Goal: Transaction & Acquisition: Purchase product/service

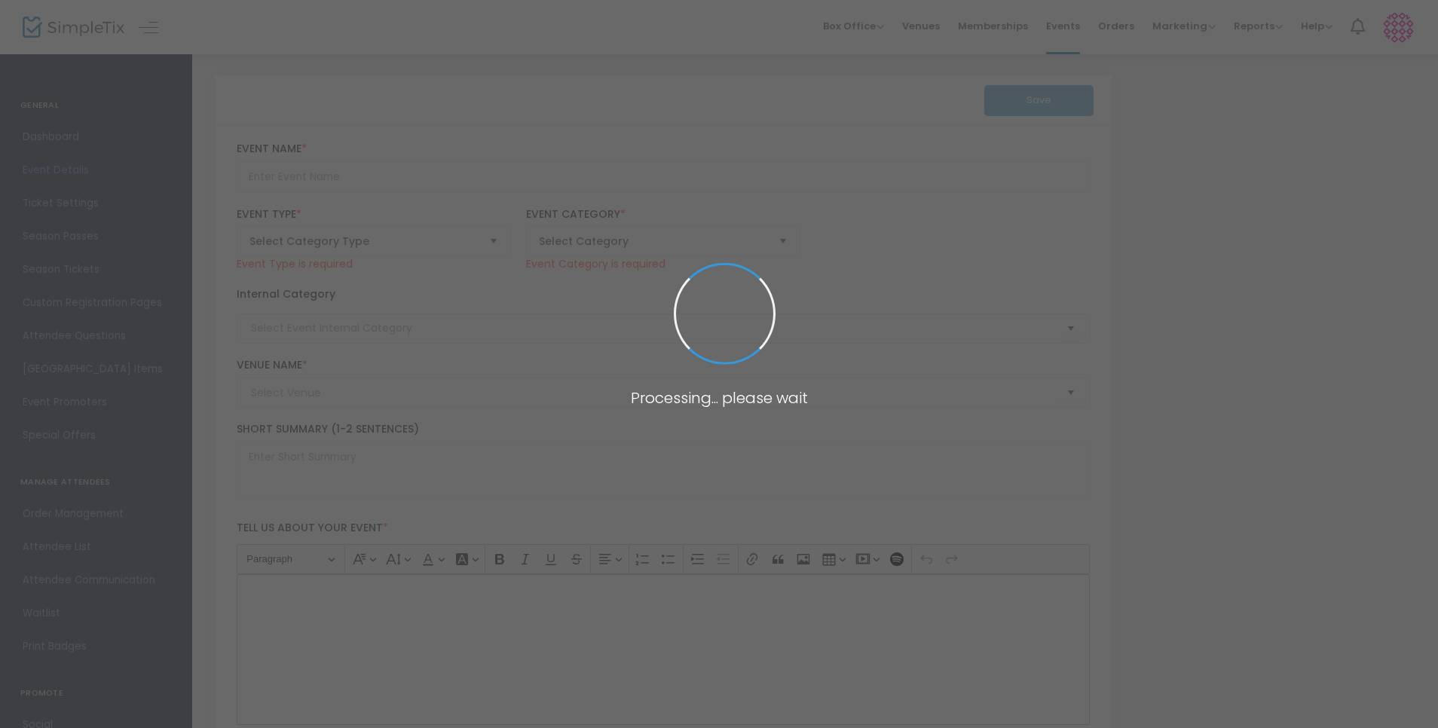
type input "5786 High Holy Days - Live Stream Option"
type textarea "Please select this series to experience the High Holy Days from the comfort of …"
type input "Get Tickets"
type input "Live Stream (Online Only)"
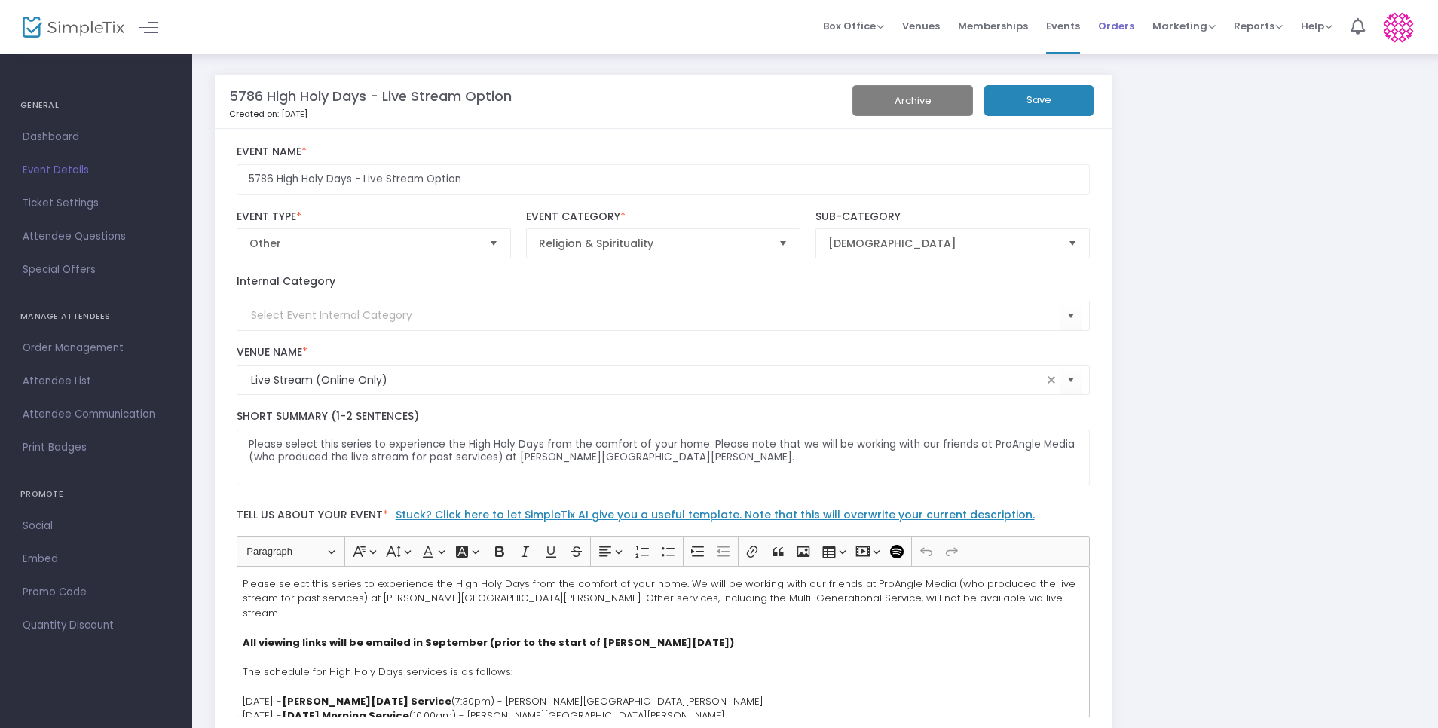
click at [1108, 28] on span "Orders" at bounding box center [1116, 26] width 36 height 38
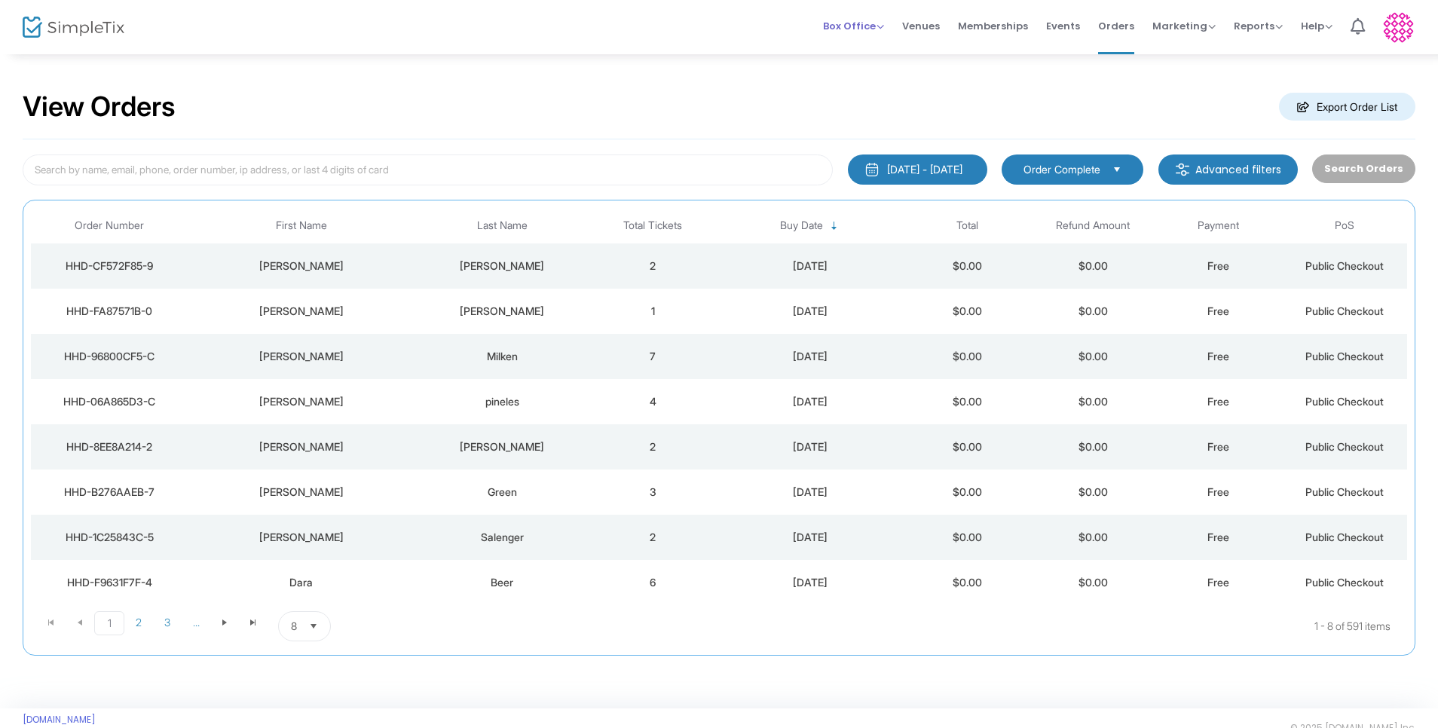
click at [855, 25] on span "Box Office" at bounding box center [853, 26] width 61 height 14
click at [860, 47] on li "Sell Tickets" at bounding box center [877, 50] width 108 height 29
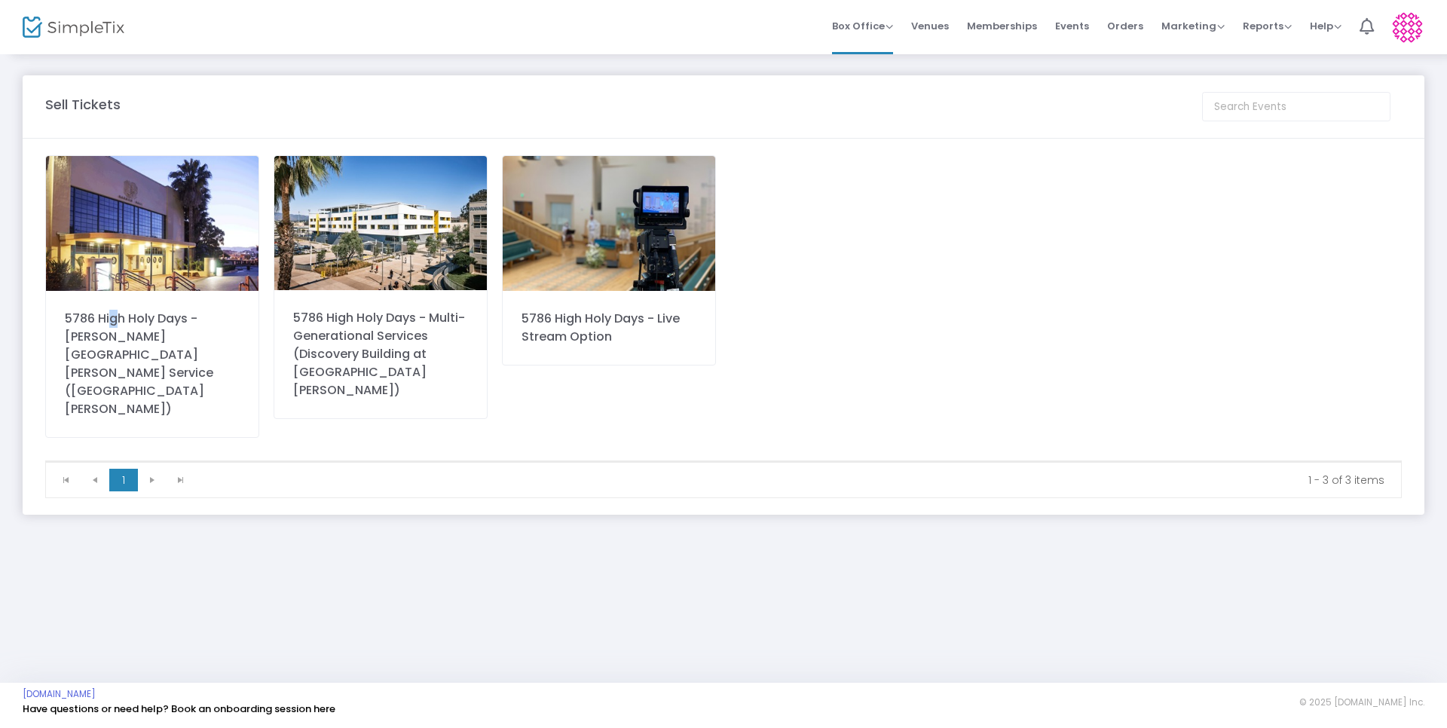
click at [108, 317] on div "5786 High Holy Days - [PERSON_NAME][GEOGRAPHIC_DATA][PERSON_NAME] Service ([GEO…" at bounding box center [152, 364] width 175 height 109
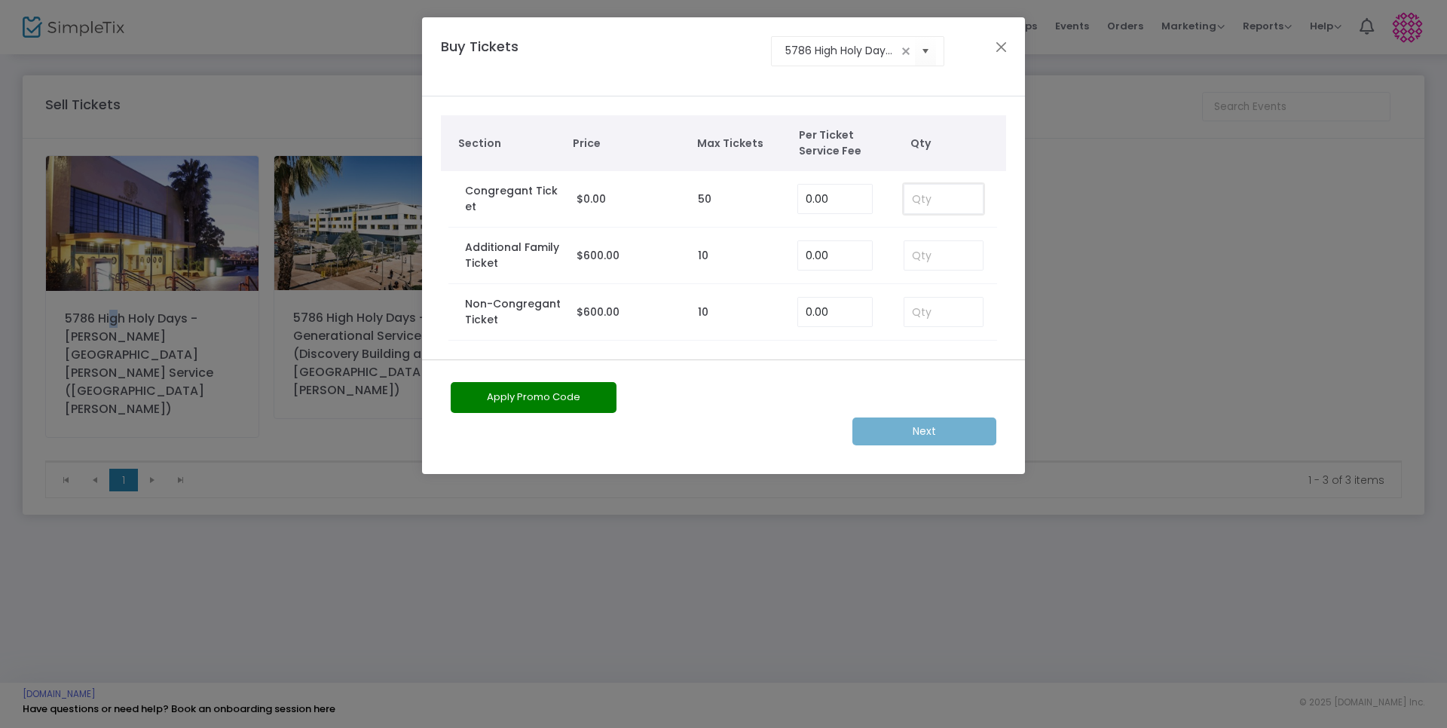
click at [942, 192] on input at bounding box center [944, 199] width 78 height 29
type input "2"
click at [927, 433] on m-button "Next" at bounding box center [925, 432] width 144 height 28
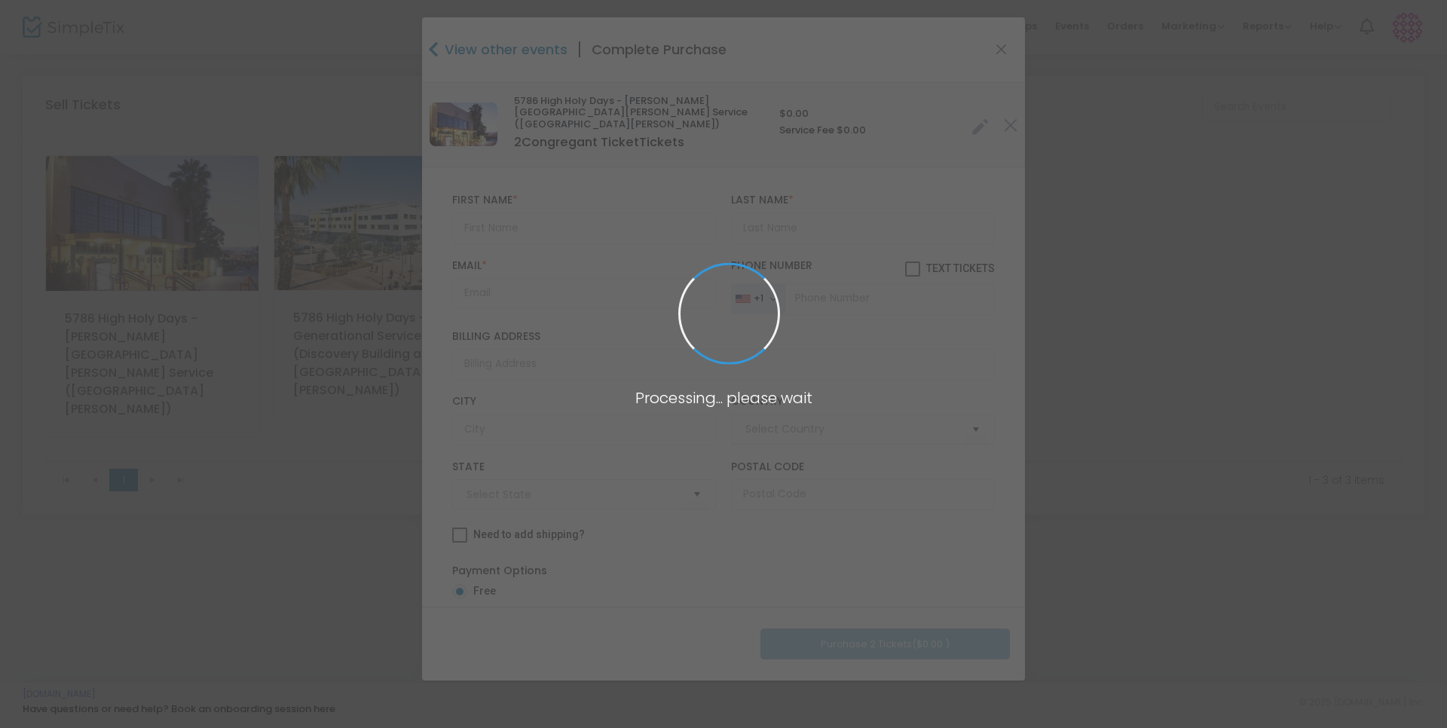
type input "[GEOGRAPHIC_DATA]"
type input "[US_STATE]"
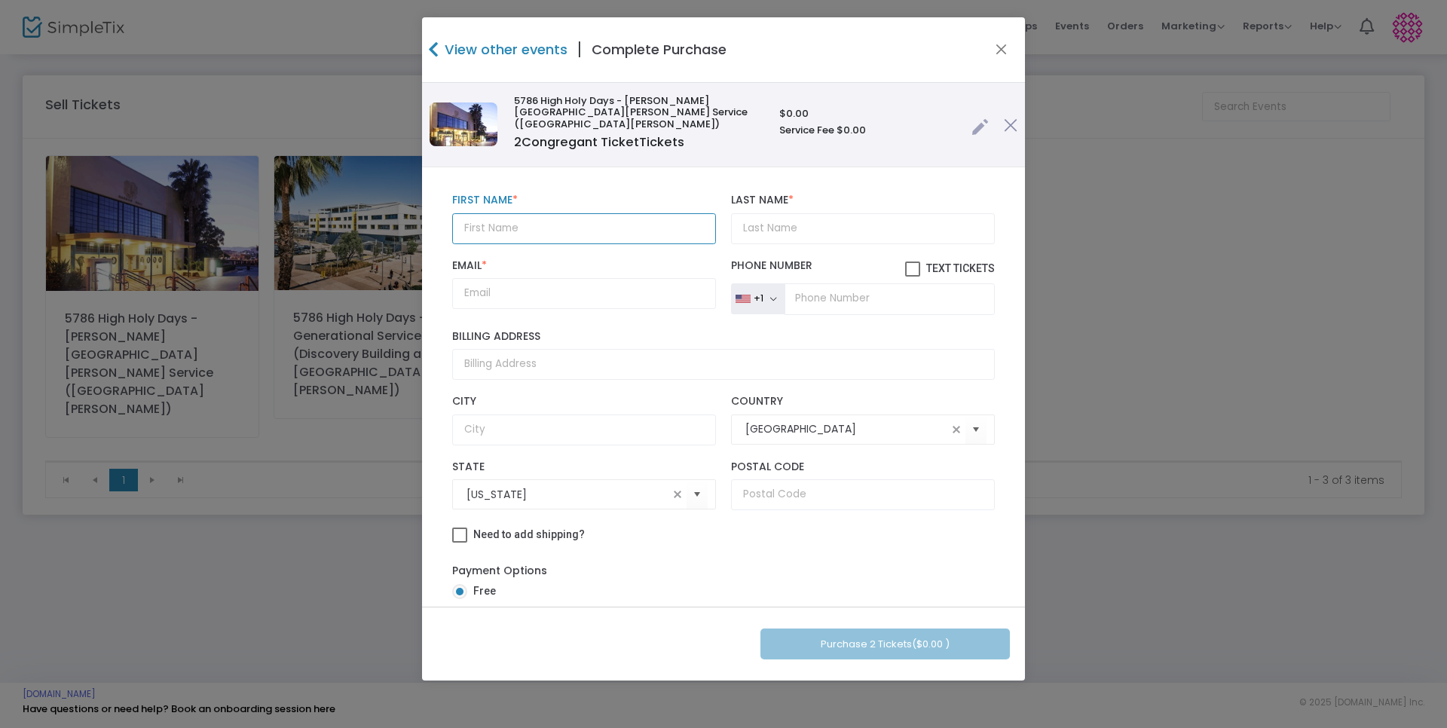
click at [533, 214] on input "text" at bounding box center [584, 228] width 264 height 31
type input "Mark"
click at [792, 215] on input "Last Name *" at bounding box center [863, 228] width 264 height 31
type input "edelsetin"
paste input "[EMAIL_ADDRESS][DOMAIN_NAME]"
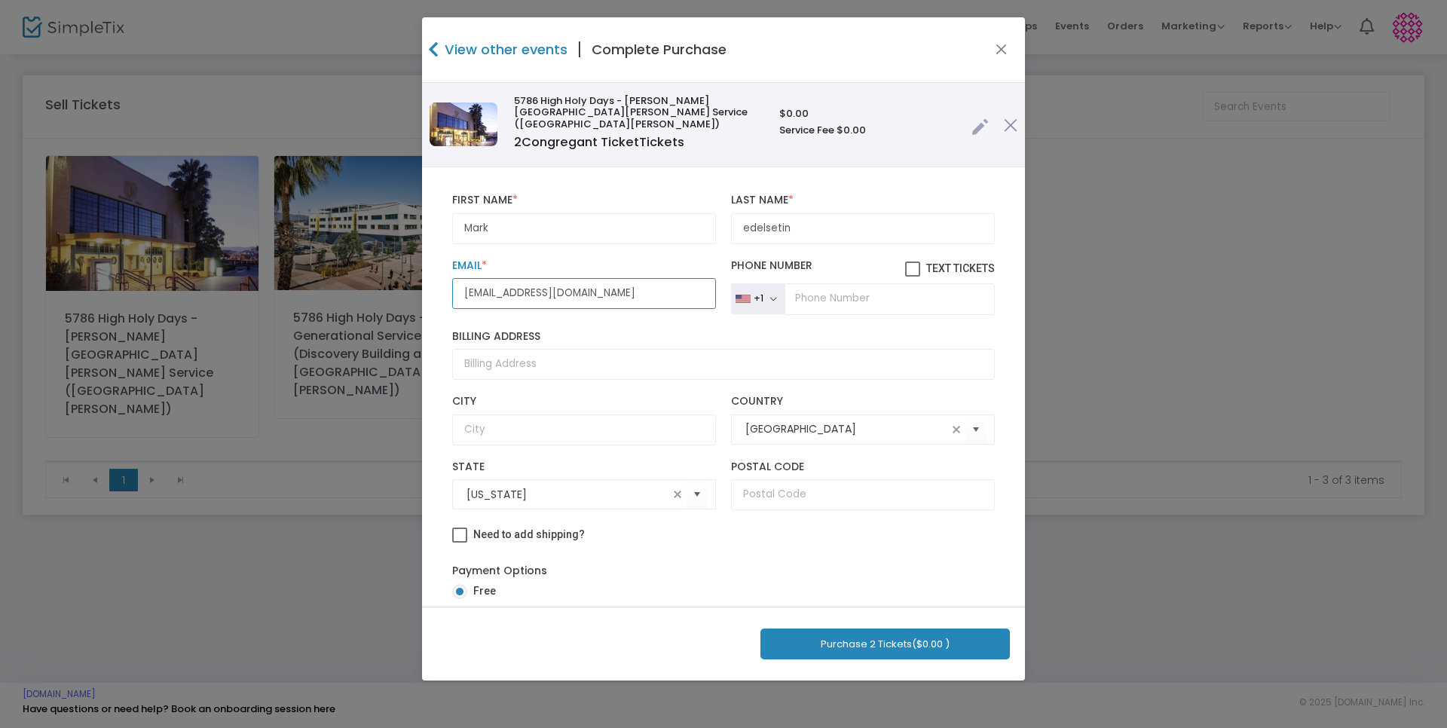
type input "[EMAIL_ADDRESS][DOMAIN_NAME]"
click at [740, 216] on input "edelsetin" at bounding box center [863, 228] width 264 height 31
click at [745, 216] on input "edelsetin" at bounding box center [863, 228] width 264 height 31
type input "Edelsetin"
click at [627, 223] on input "Mark" at bounding box center [584, 228] width 264 height 31
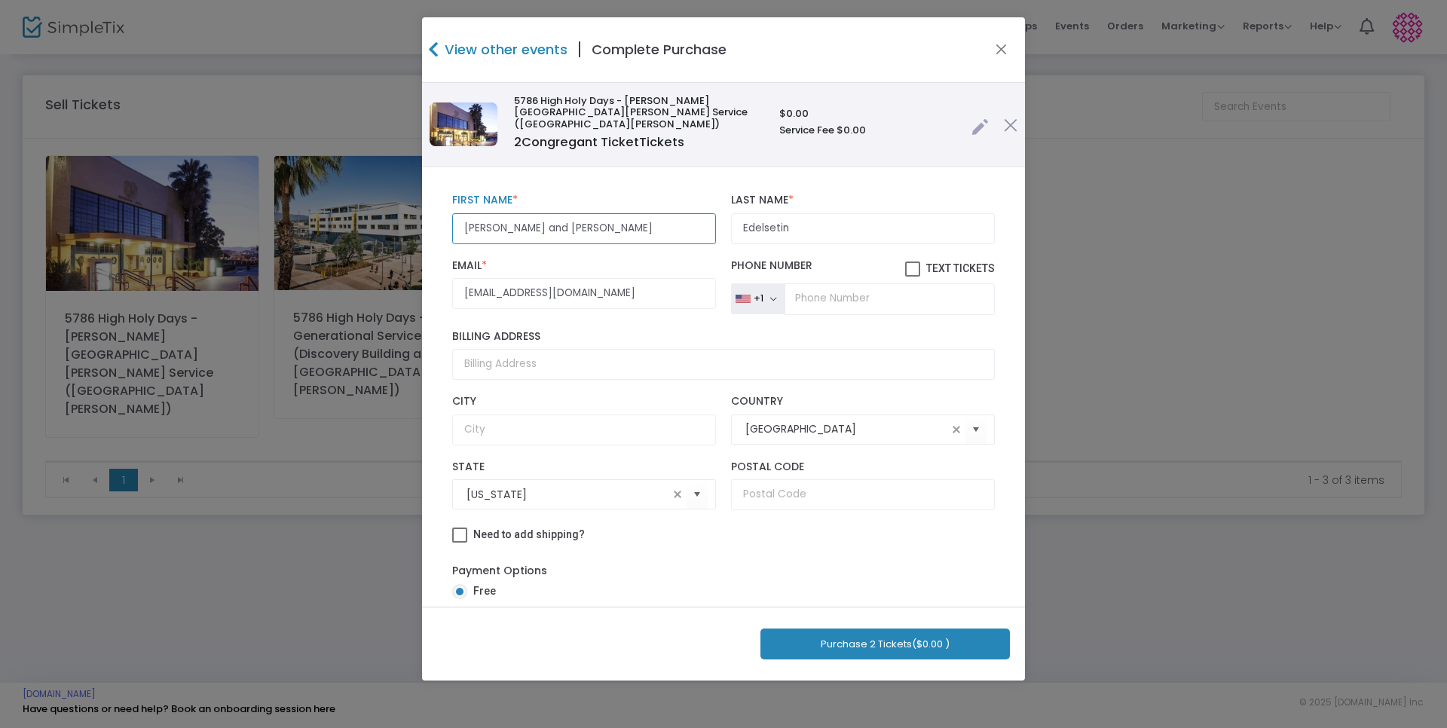
type input "[PERSON_NAME] and [PERSON_NAME]"
paste input "[PHONE_NUMBER]"
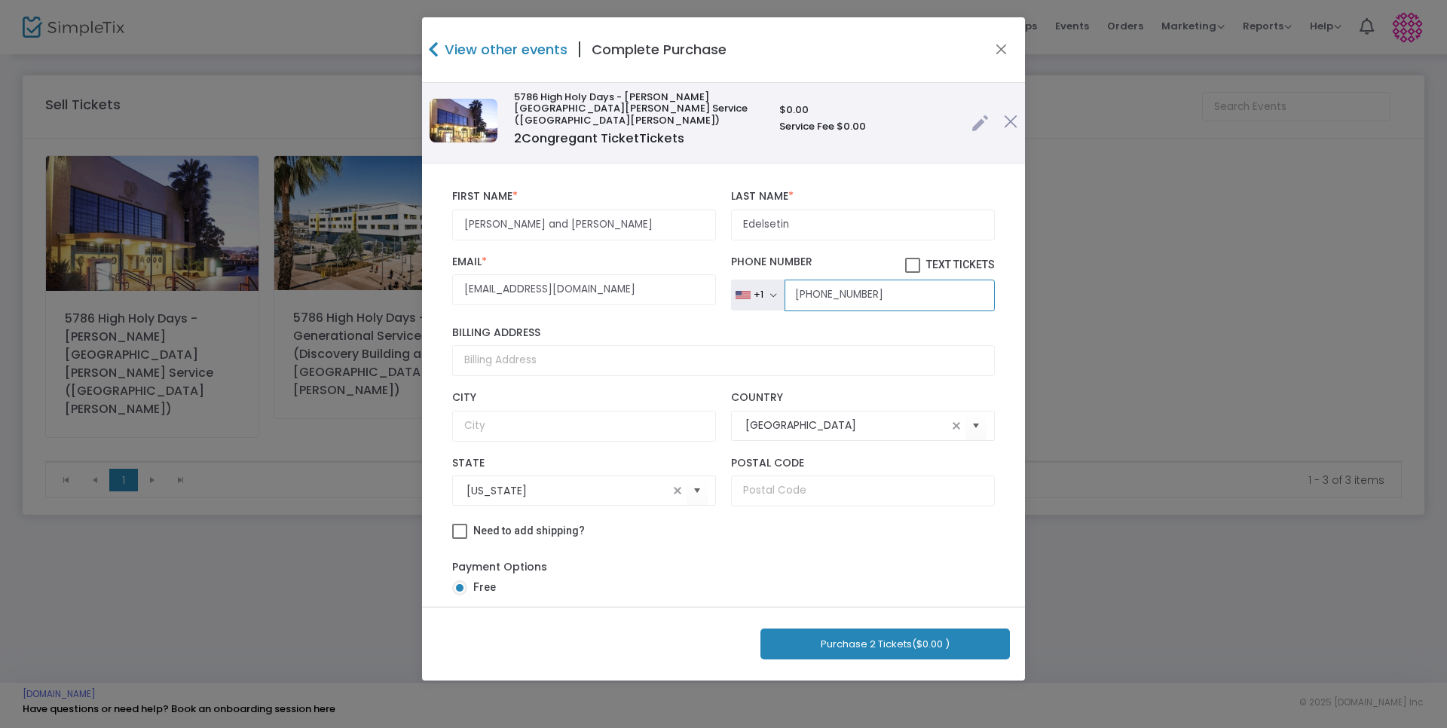
scroll to position [12, 0]
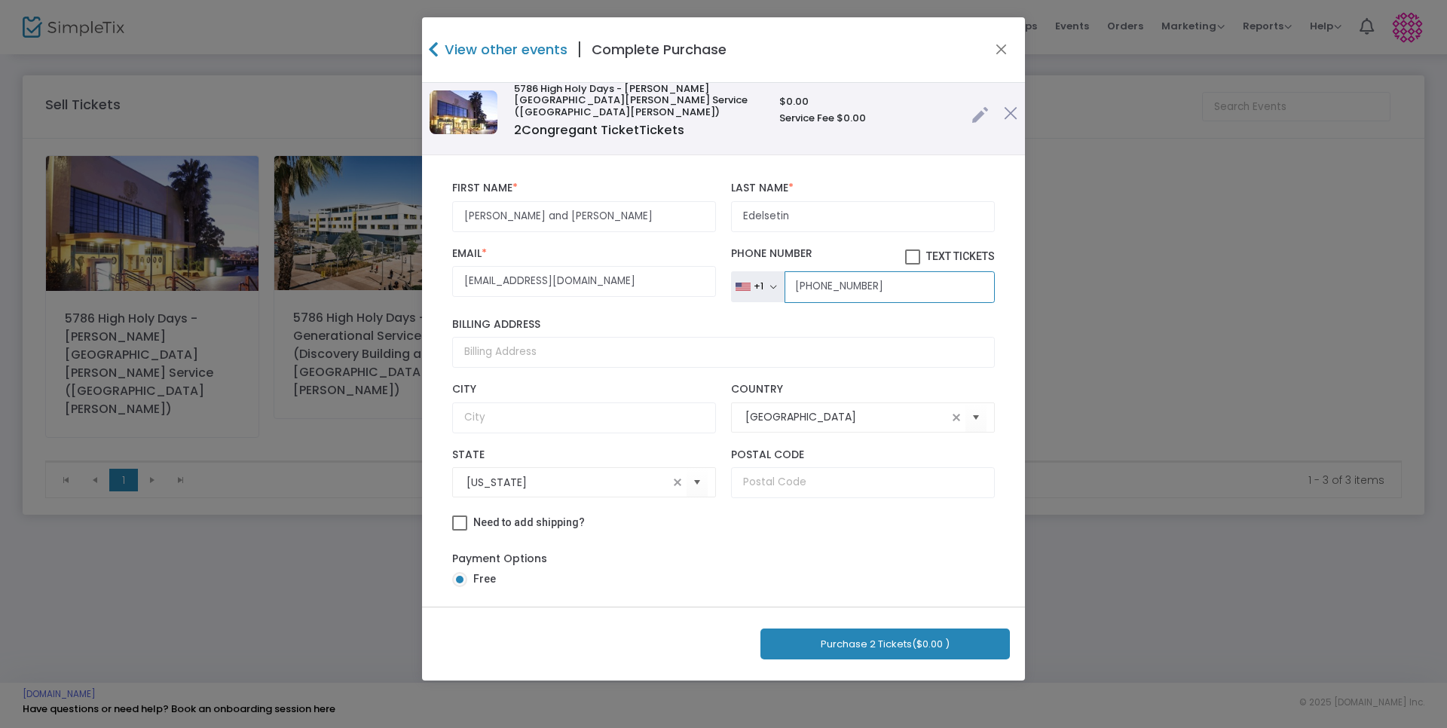
type input "[PHONE_NUMBER]"
click at [788, 203] on input "Edelsetin" at bounding box center [863, 216] width 264 height 31
type input "[PERSON_NAME]"
click at [885, 656] on button "Purchase 2 Tickets ($0.00 )" at bounding box center [886, 644] width 250 height 31
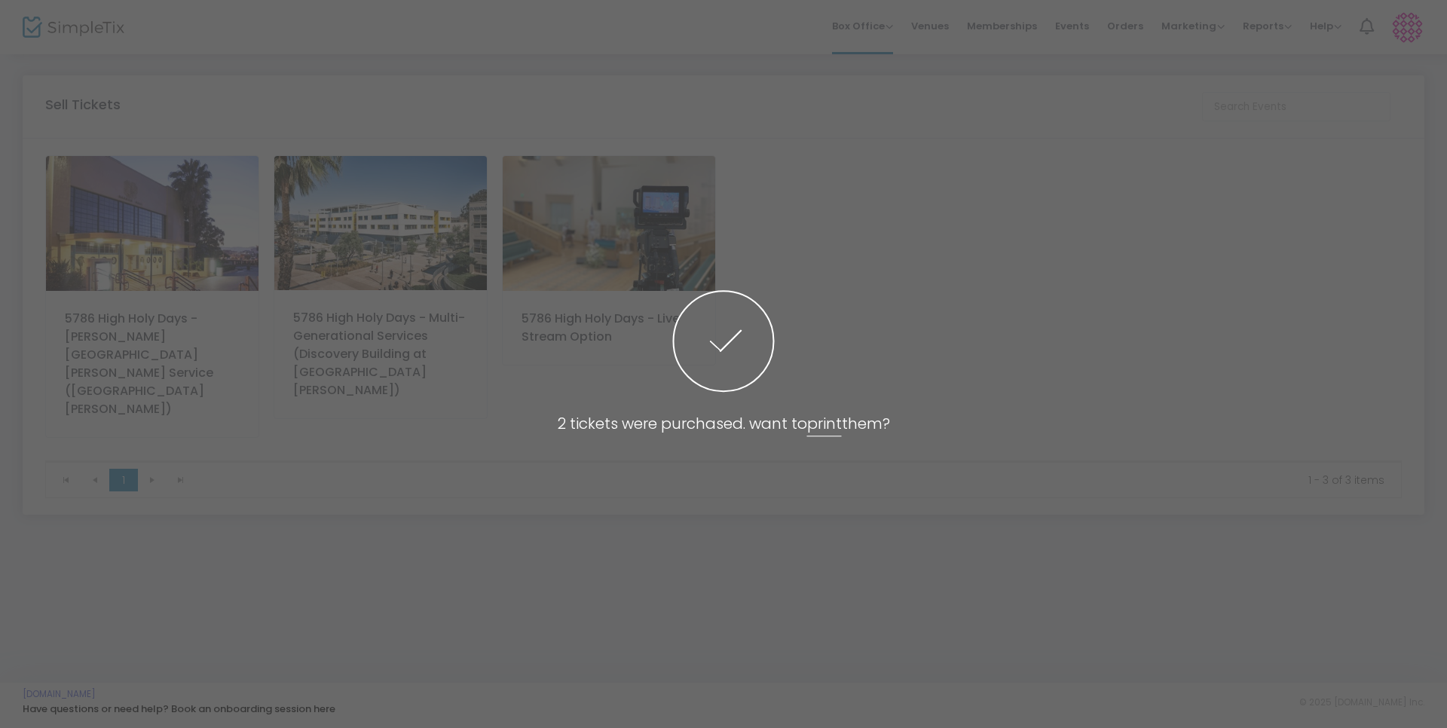
click at [1154, 172] on span at bounding box center [723, 364] width 1447 height 728
click at [1049, 347] on span at bounding box center [723, 364] width 1447 height 728
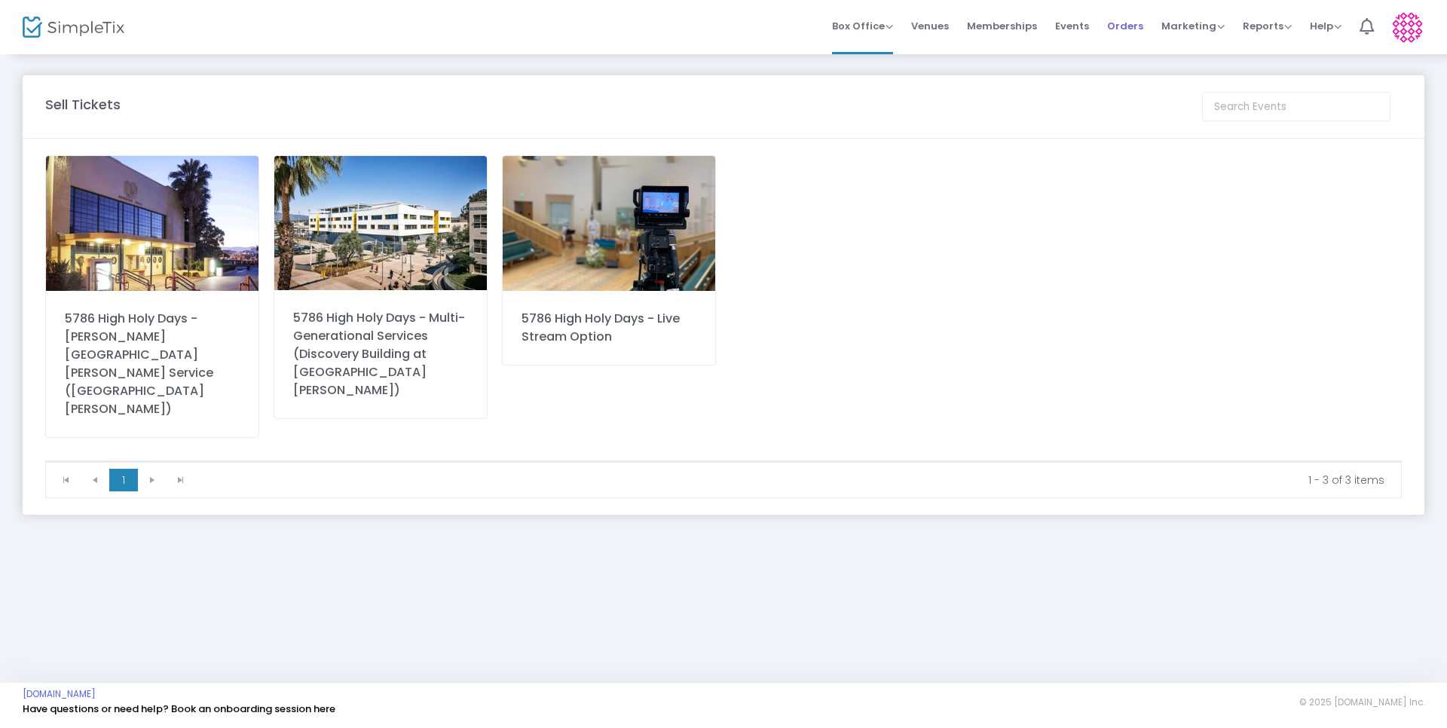
click at [1135, 28] on span "Orders" at bounding box center [1125, 26] width 36 height 38
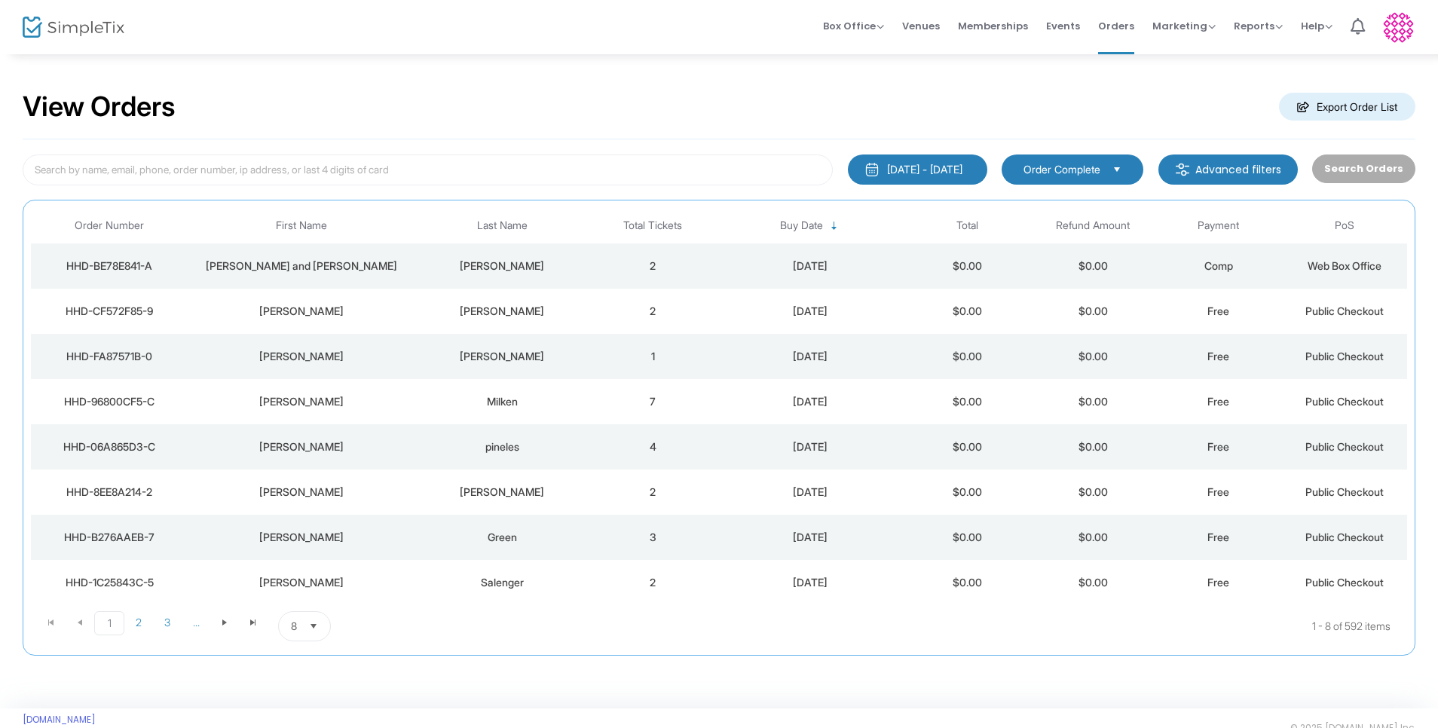
click at [1217, 262] on span "Comp" at bounding box center [1219, 265] width 29 height 13
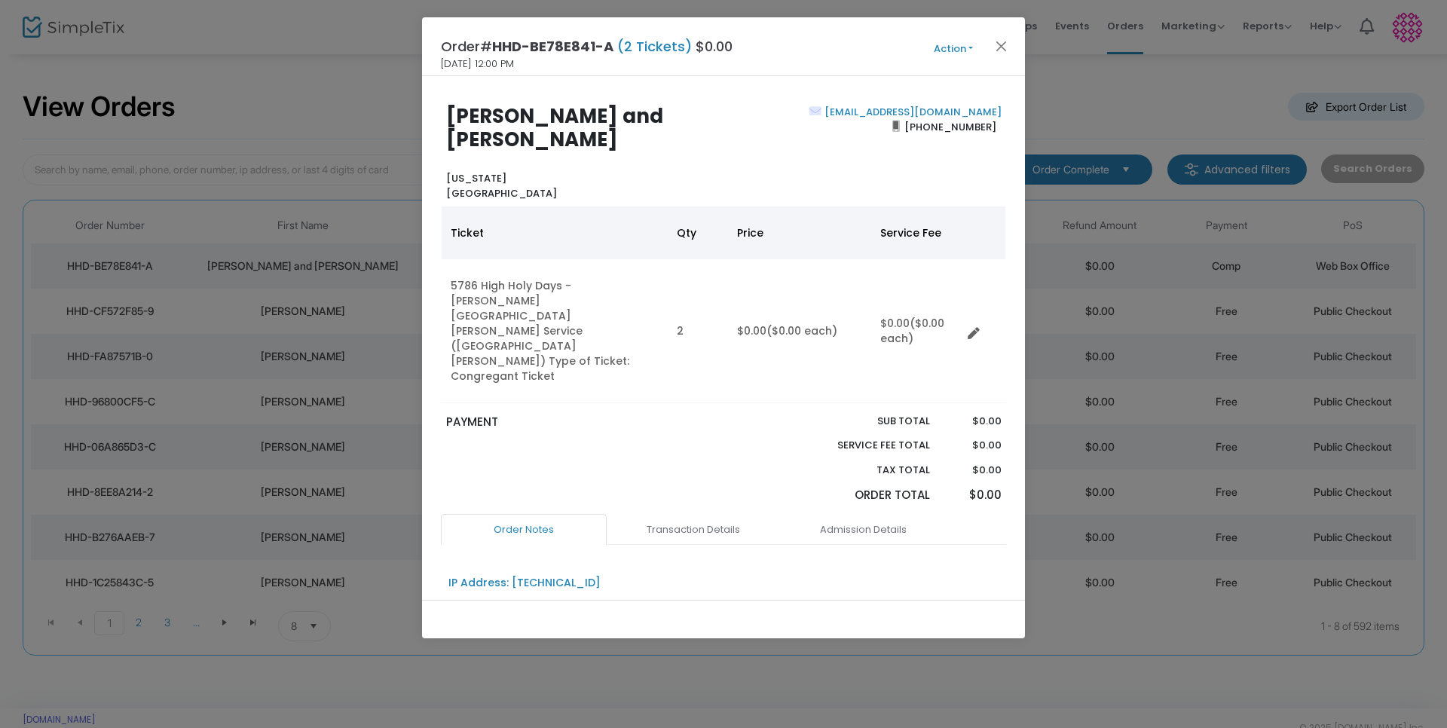
scroll to position [113, 0]
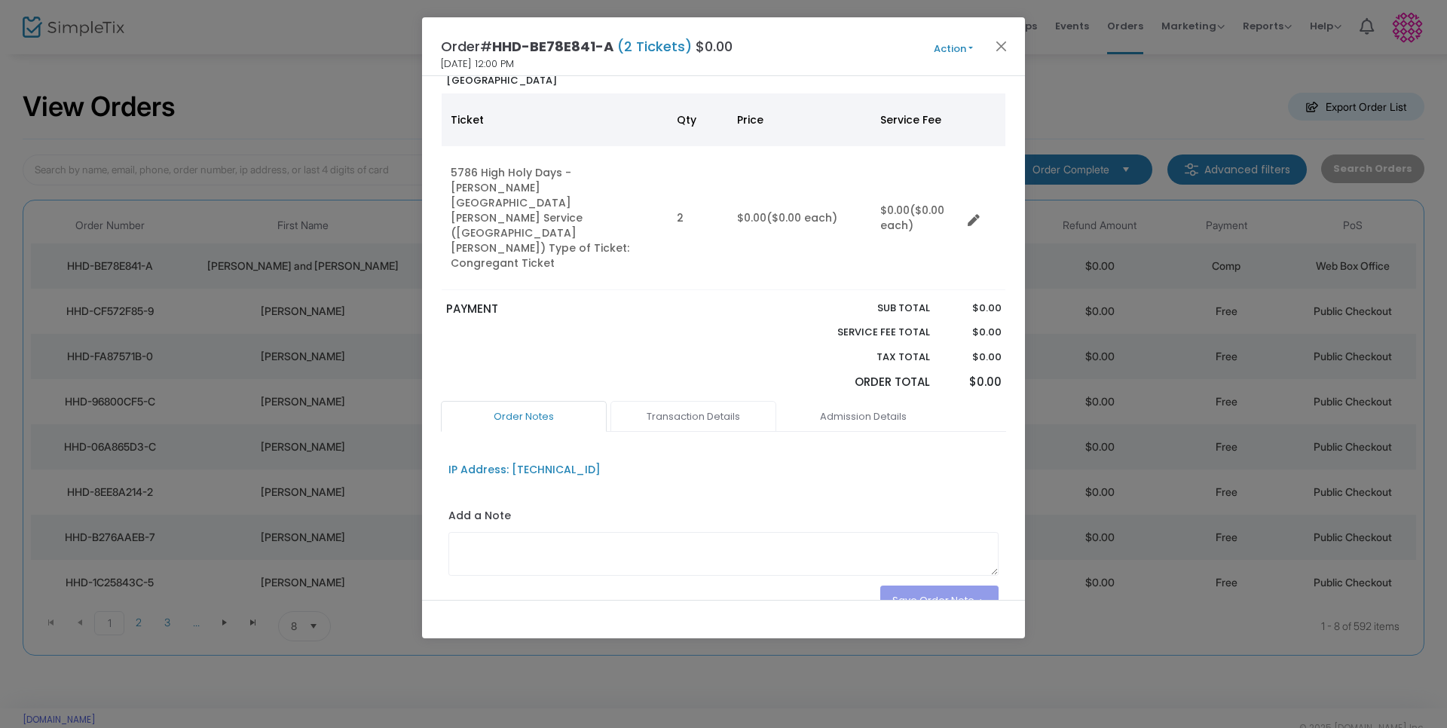
click at [681, 401] on link "Transaction Details" at bounding box center [694, 417] width 166 height 32
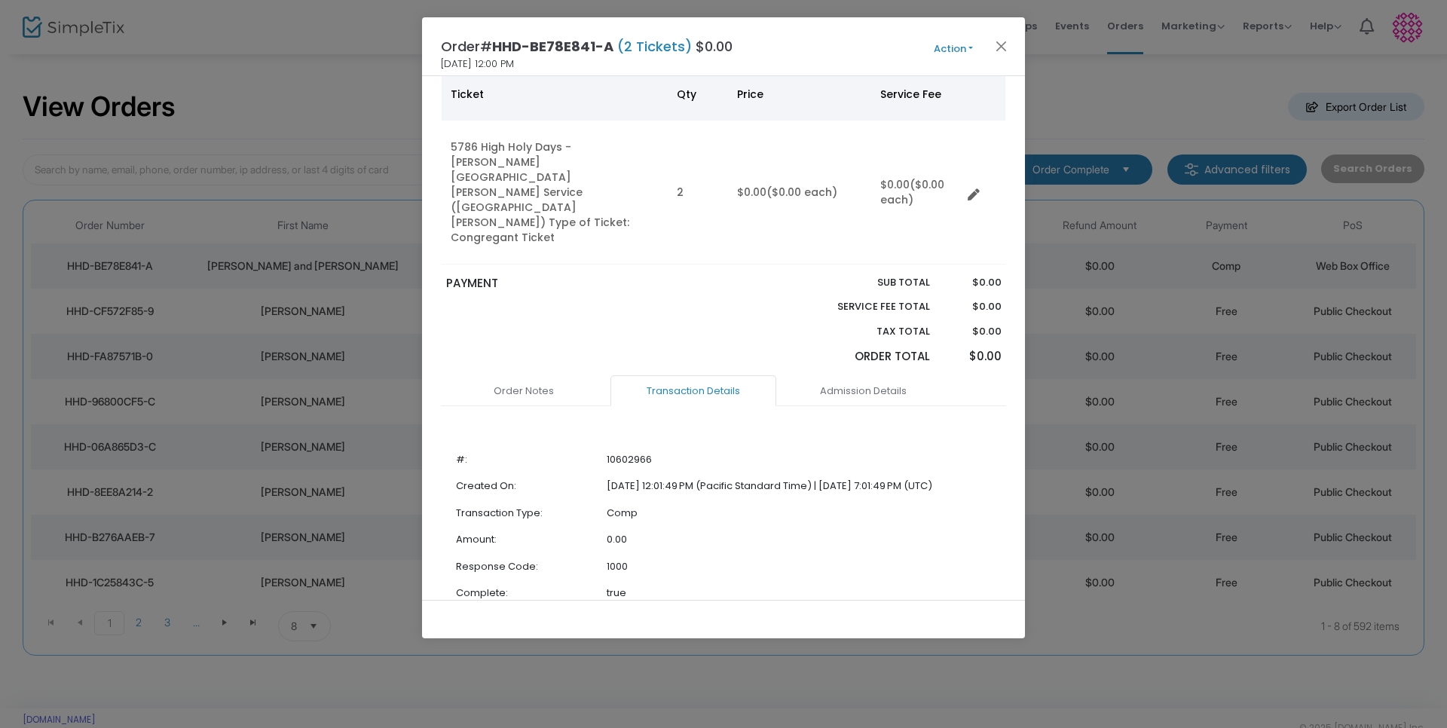
scroll to position [176, 0]
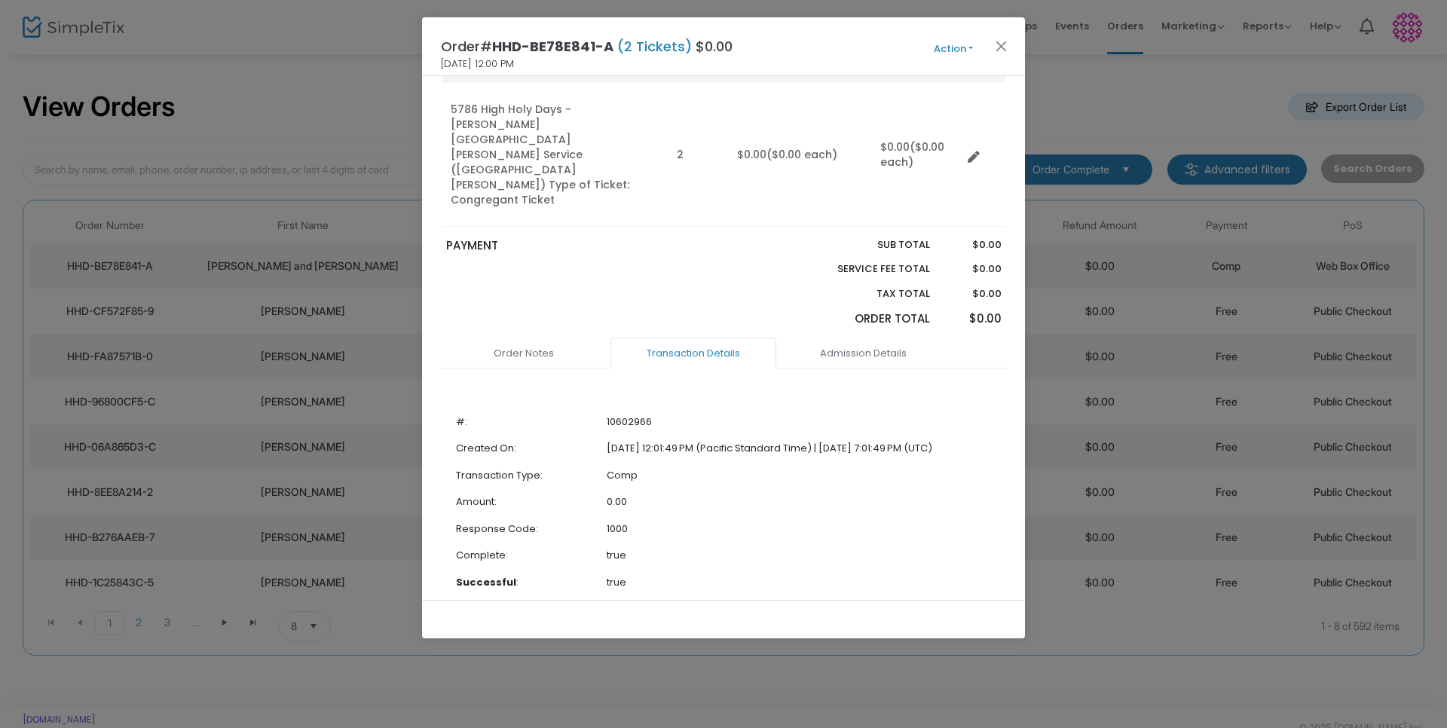
drag, startPoint x: 626, startPoint y: 388, endPoint x: 668, endPoint y: 377, distance: 43.7
click at [626, 462] on td "Comp" at bounding box center [770, 475] width 326 height 27
click at [844, 338] on link "Admission Details" at bounding box center [863, 354] width 166 height 32
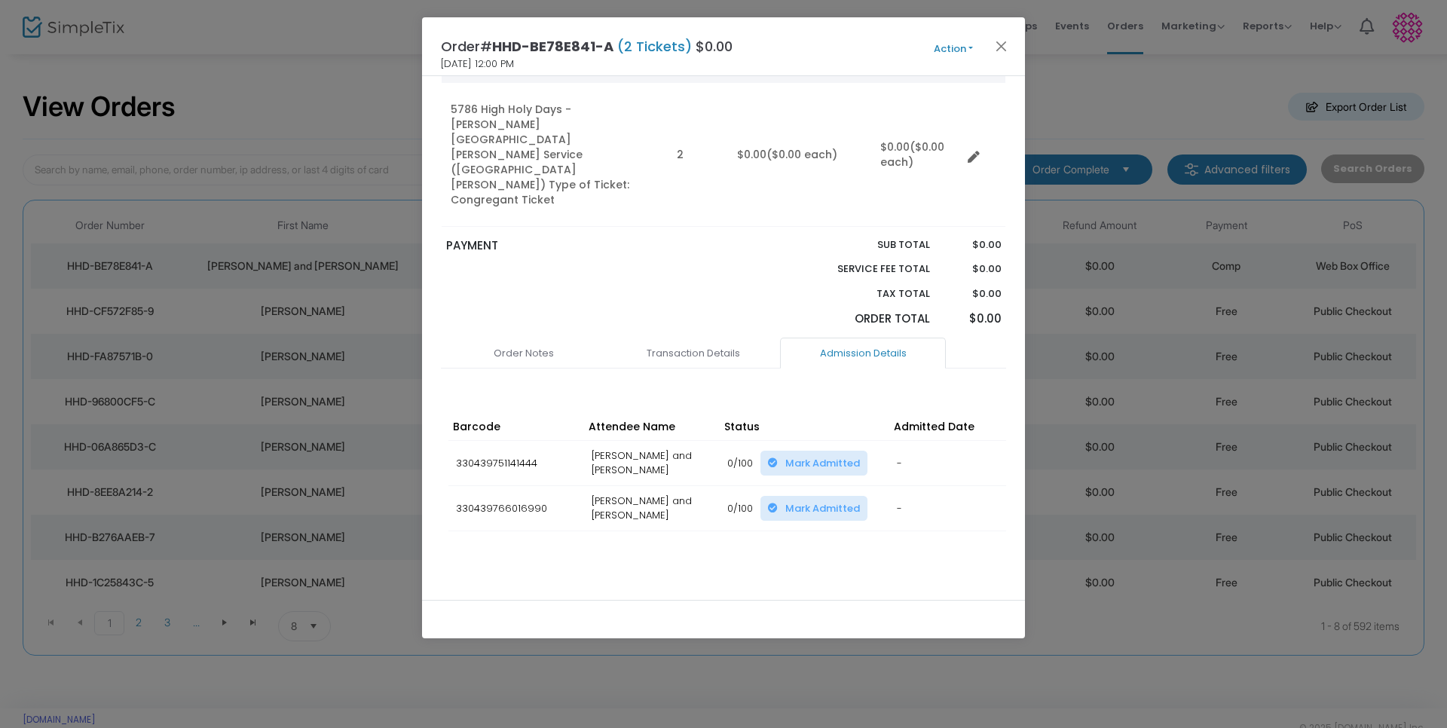
scroll to position [112, 0]
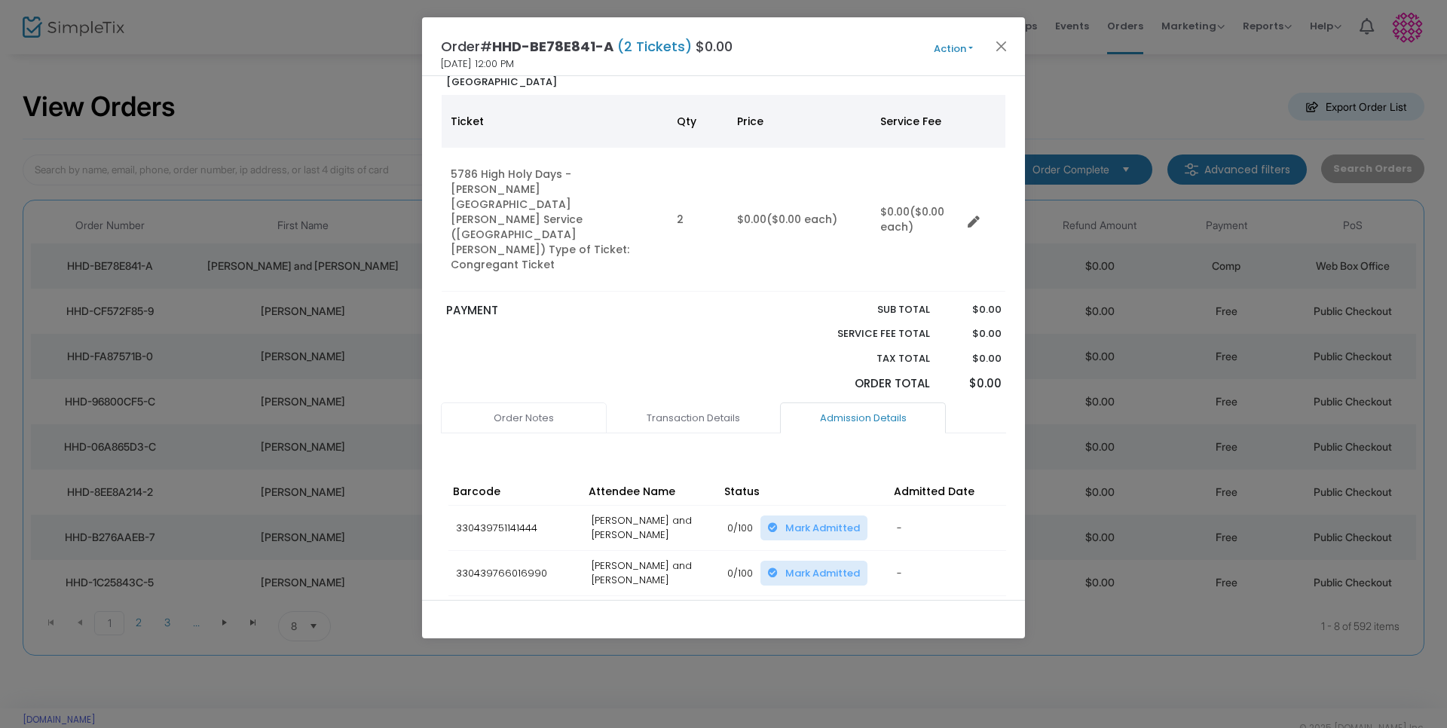
click at [534, 403] on link "Order Notes" at bounding box center [524, 419] width 166 height 32
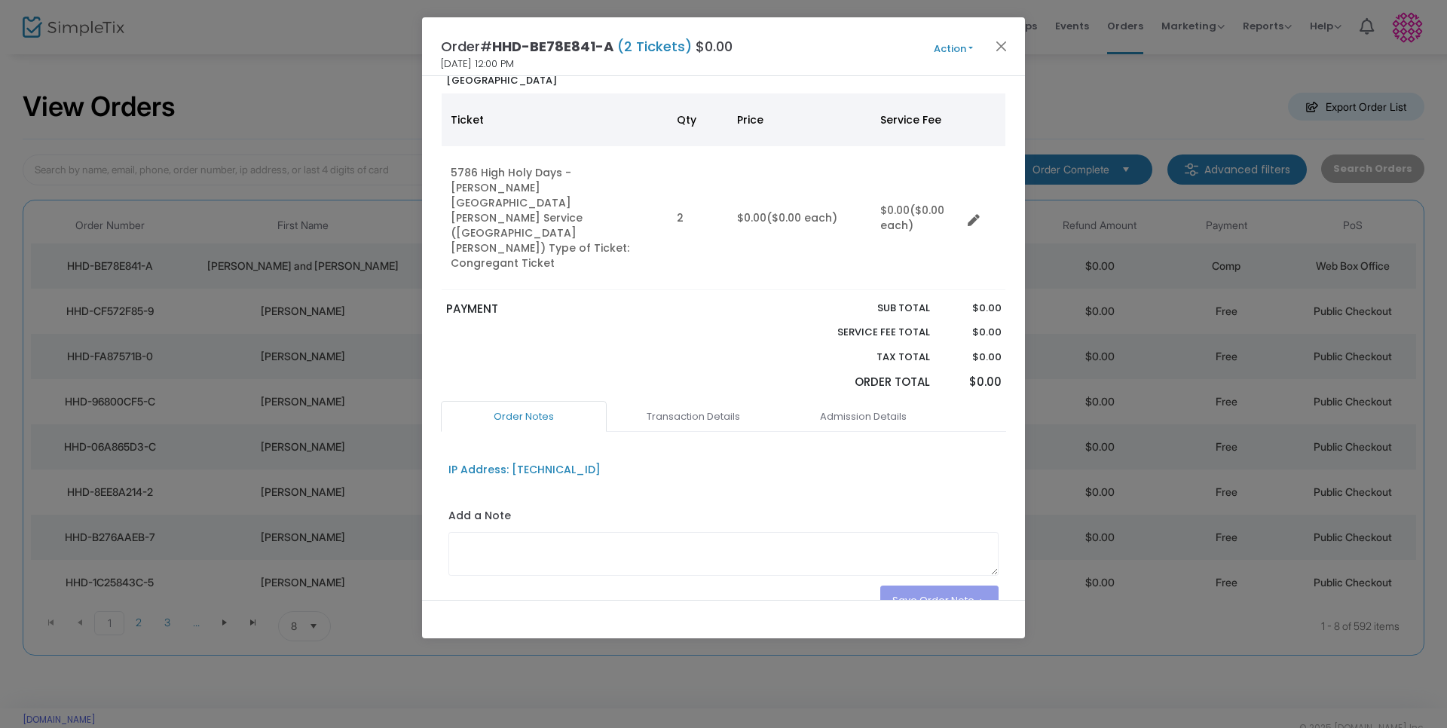
click at [970, 47] on button "Action" at bounding box center [953, 49] width 90 height 17
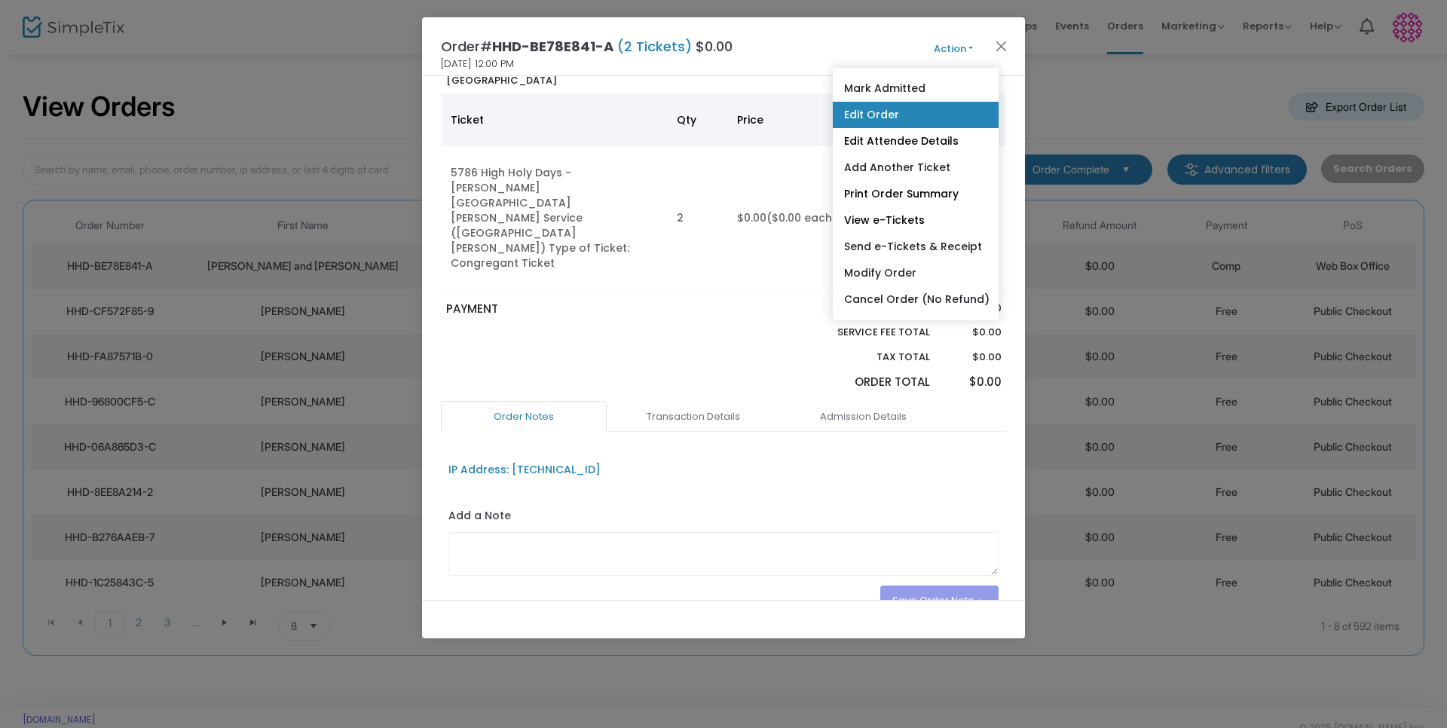
click at [906, 109] on link "Edit Order" at bounding box center [916, 115] width 166 height 26
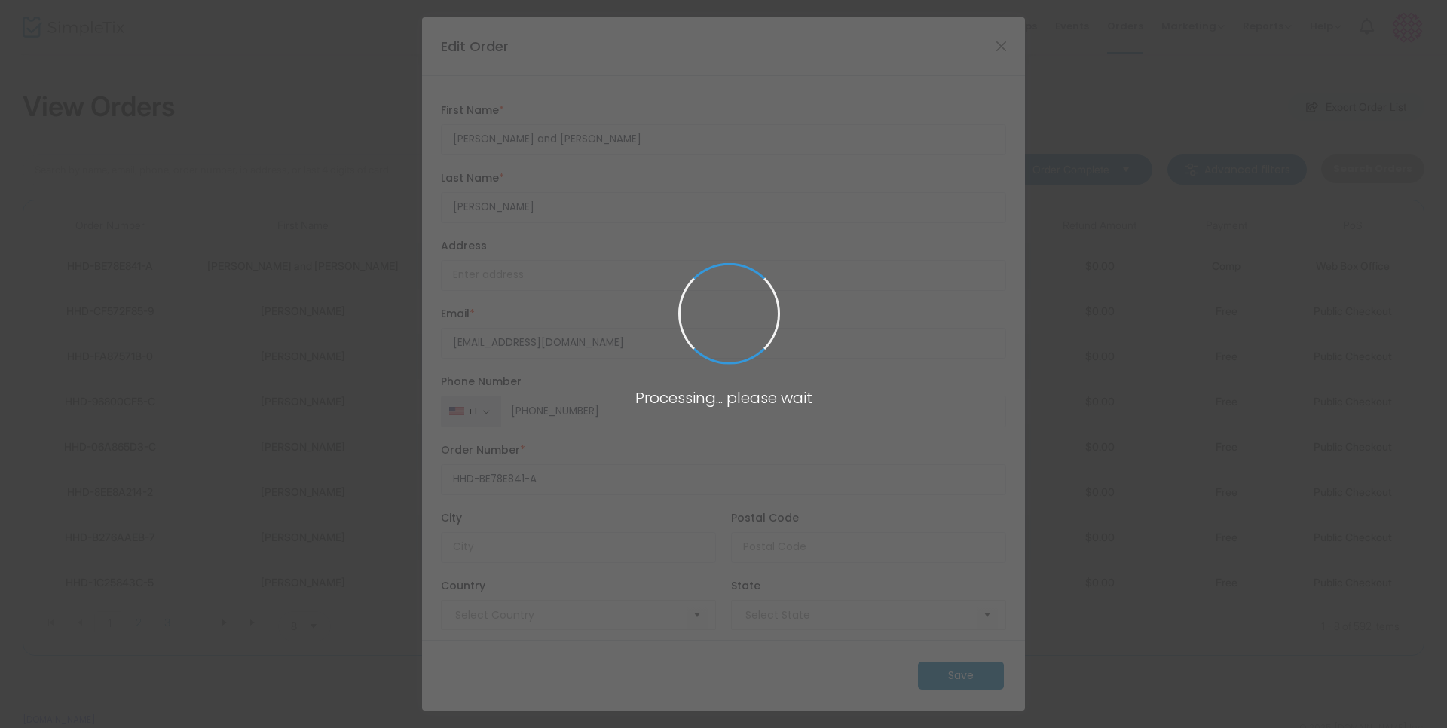
type input "[GEOGRAPHIC_DATA]"
type input "[US_STATE]"
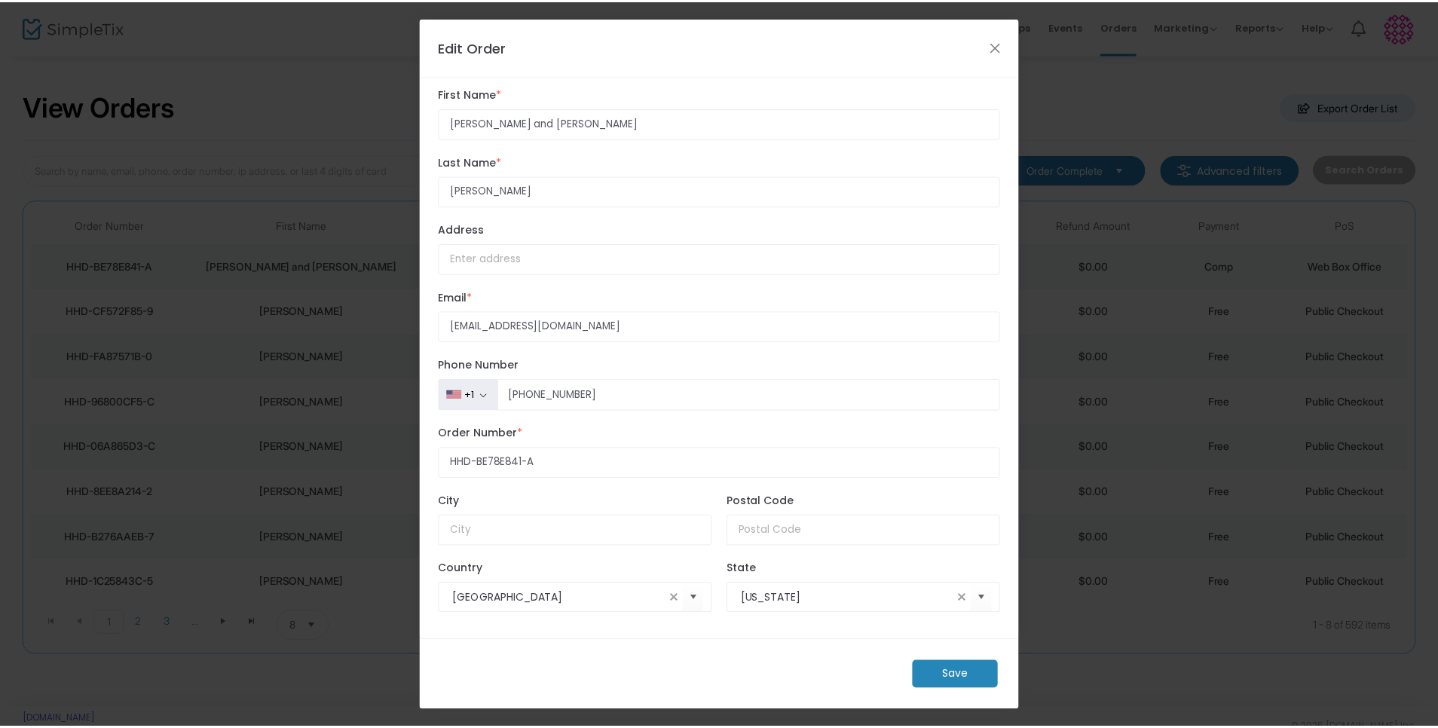
scroll to position [0, 0]
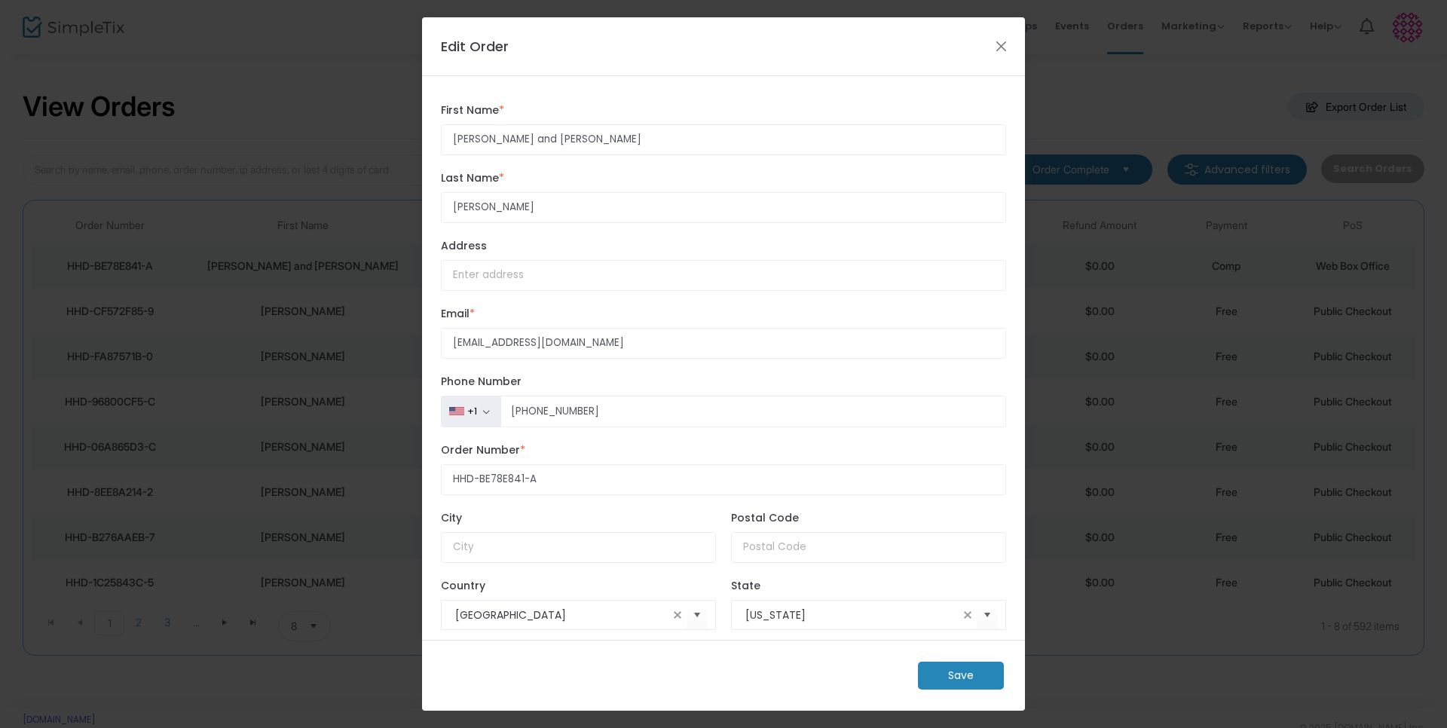
click at [326, 106] on ngb-modal-window "Edit Order [PERSON_NAME] and [PERSON_NAME] First Name * First Name is required.…" at bounding box center [723, 364] width 1447 height 728
click at [1006, 43] on button "Close" at bounding box center [1002, 46] width 20 height 20
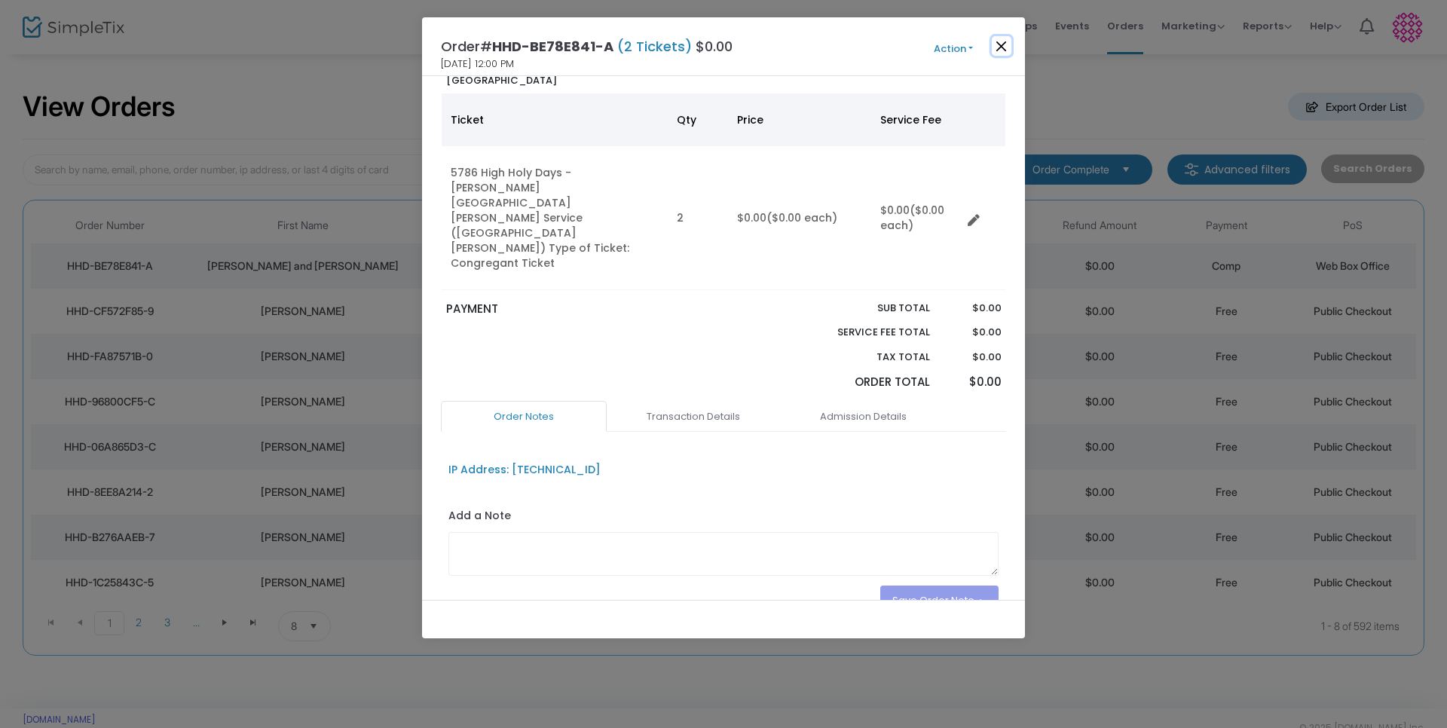
click at [1000, 44] on button "Close" at bounding box center [1002, 46] width 20 height 20
